Goal: Information Seeking & Learning: Learn about a topic

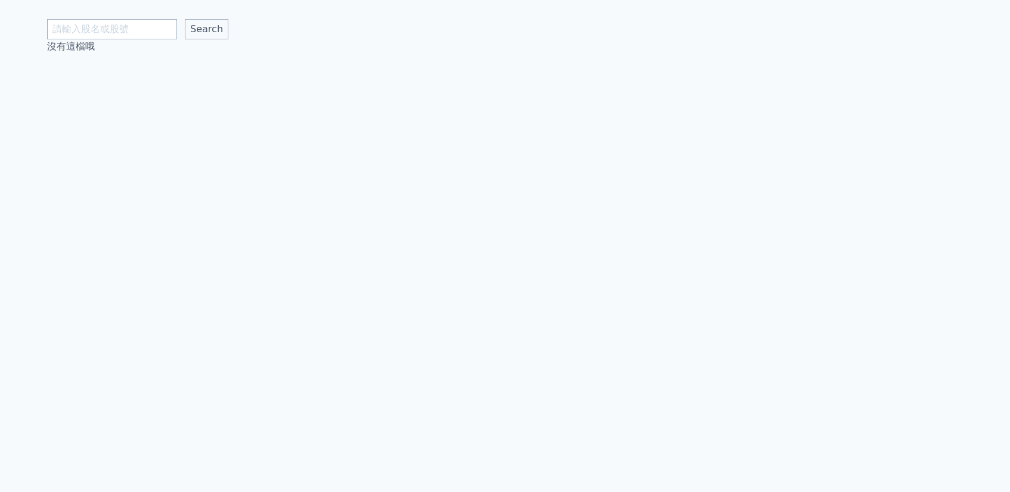
click at [82, 37] on input "text" at bounding box center [112, 29] width 130 height 20
type input "ㄉ"
type input "5292"
click at [206, 29] on input "Search" at bounding box center [207, 29] width 44 height 20
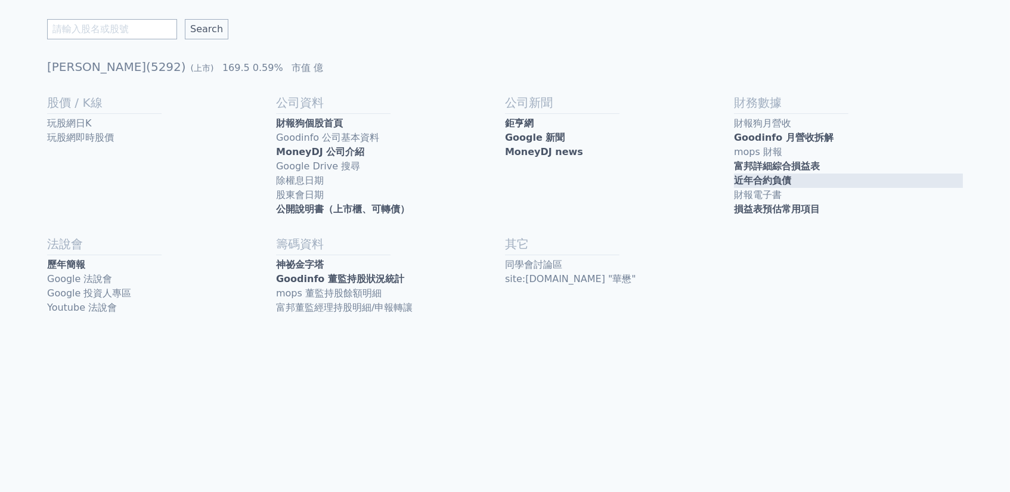
click at [784, 184] on link "近年合約負債" at bounding box center [848, 180] width 229 height 14
click at [753, 174] on link "近年合約負債" at bounding box center [848, 180] width 229 height 14
click at [80, 260] on link "歷年簡報" at bounding box center [161, 264] width 229 height 14
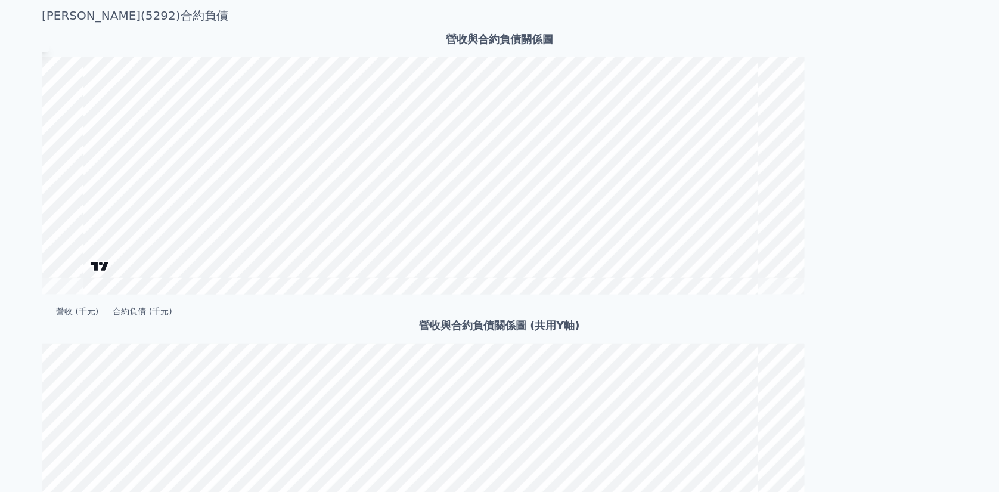
click at [865, 1] on div "華懋(5292)合約負債 營收與合約負債關係圖 營收 (千元) 合約負債 (千元) 營收與合約負債關係圖 (共用Y軸) 2023Q4 營收: 647,914 …" at bounding box center [499, 457] width 915 height 915
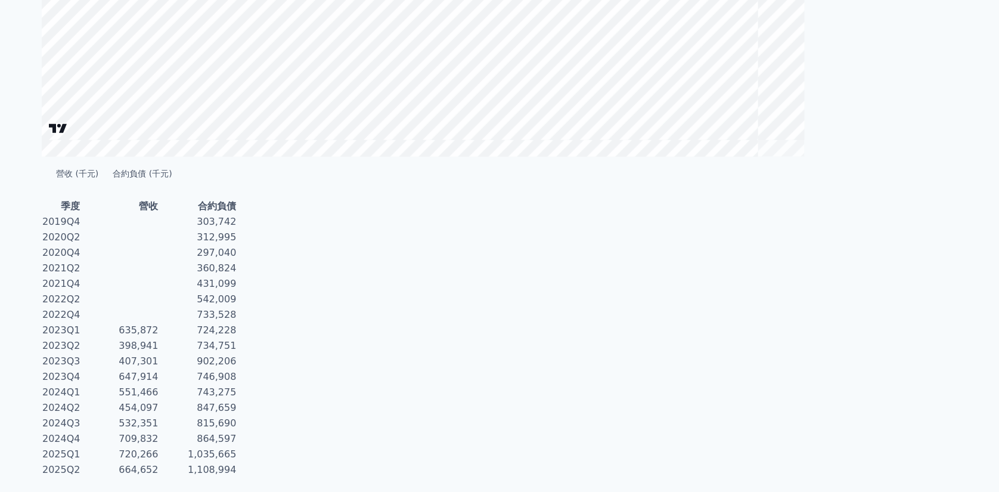
scroll to position [451, 0]
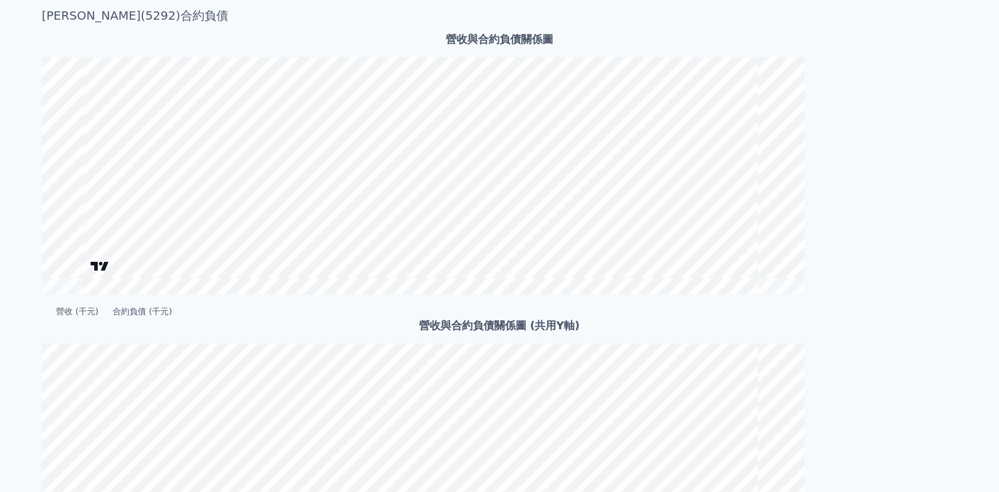
click at [868, 4] on div "[PERSON_NAME](5292)合約負債 營收與合約負債關係圖 2024Q2 營收: 454,097 千元 合約負債: 847,659 千元 營收 (千…" at bounding box center [499, 457] width 915 height 915
click at [868, 2] on div "[PERSON_NAME](5292)合約負債 營收與合約負債關係圖 2024Q2 營收: 454,097 千元 合約負債: 847,659 千元 營收 (千…" at bounding box center [499, 457] width 915 height 915
click at [704, 332] on div "營收與合約負債關係圖 2024Q2 營收: 454,097 千元 合約負債: 847,659 千元 營收 (千元) 合約負債 (千元) 營收與合約負債關係圖 …" at bounding box center [499, 317] width 915 height 572
